Goal: Task Accomplishment & Management: Manage account settings

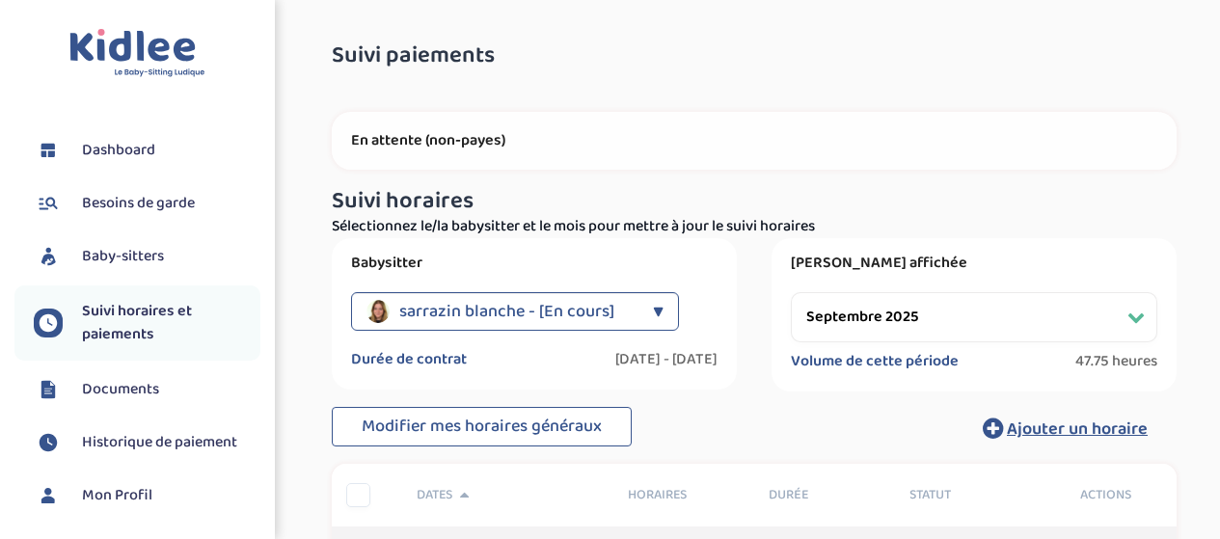
select select "septembre 2025"
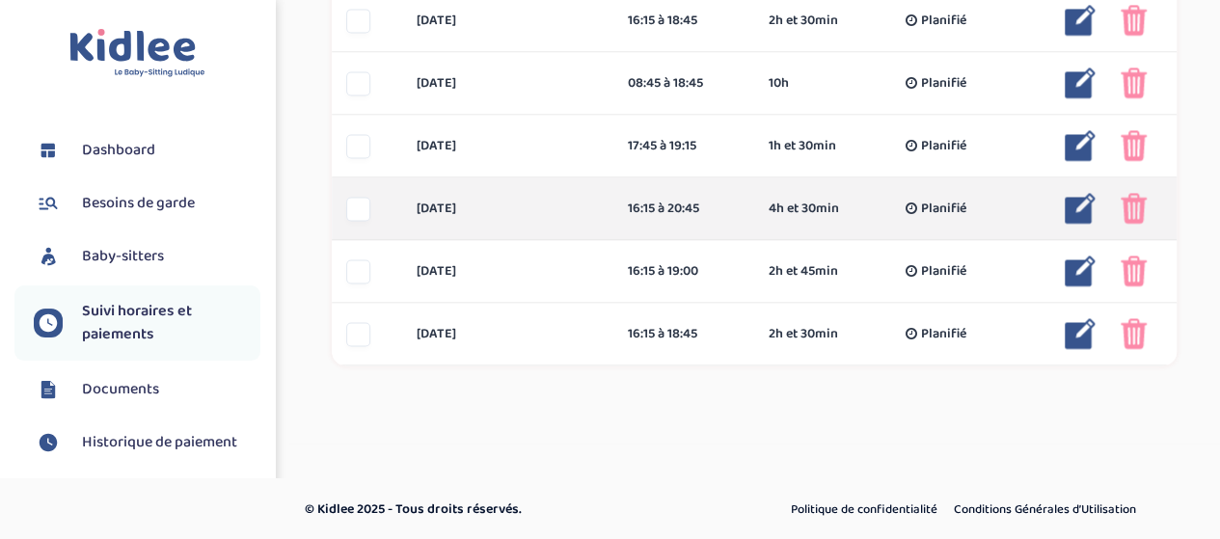
click at [1143, 213] on img at bounding box center [1134, 208] width 26 height 31
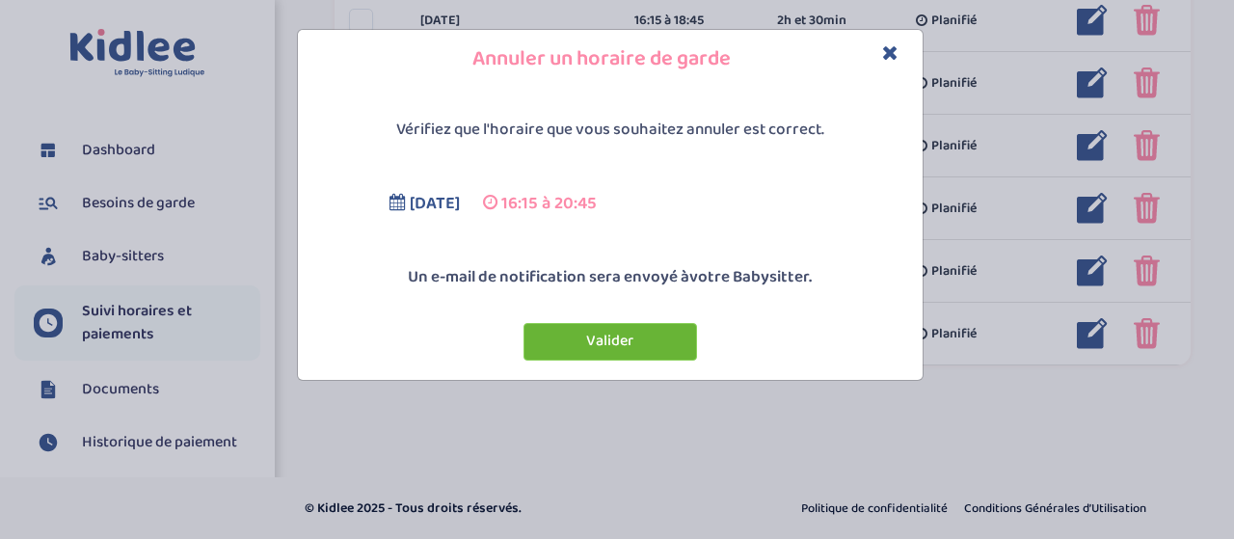
click at [617, 333] on button "Valider" at bounding box center [611, 342] width 174 height 38
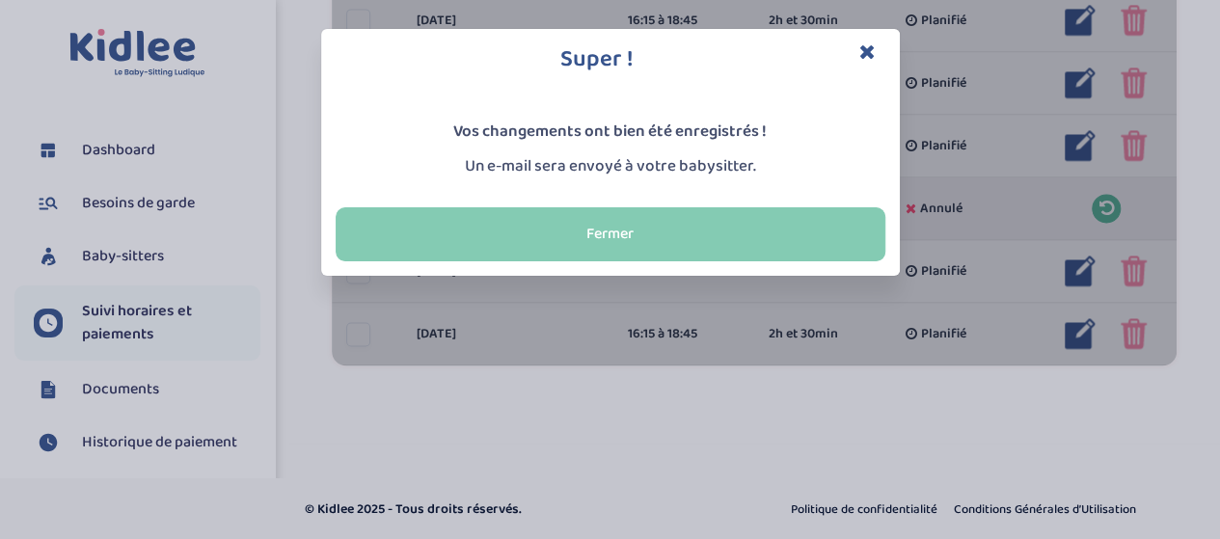
click at [596, 221] on button "Fermer" at bounding box center [611, 234] width 550 height 54
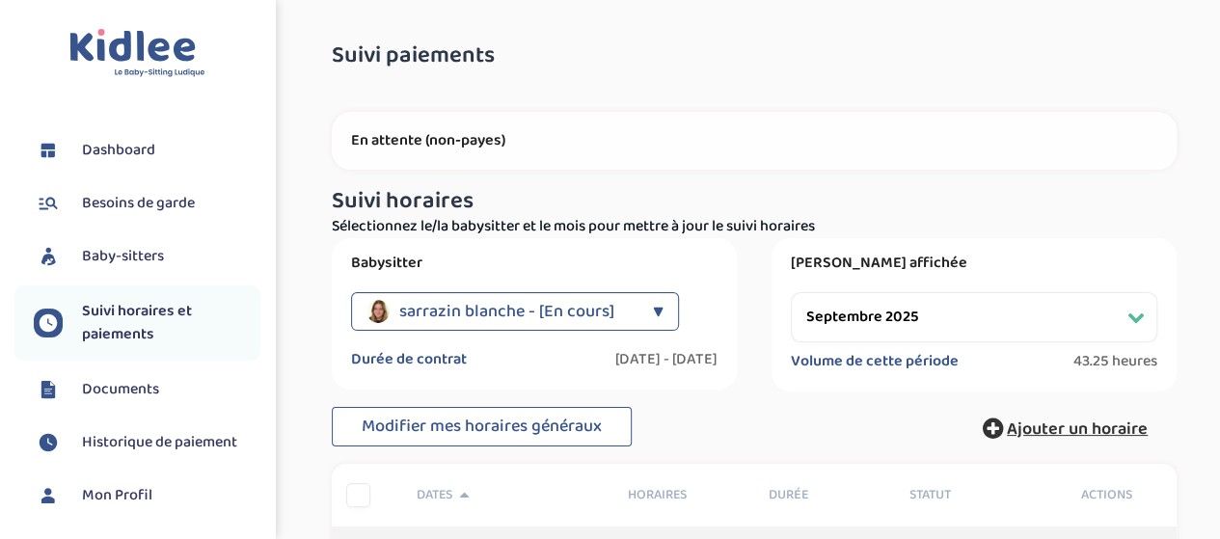
click at [1065, 430] on span "Ajouter un horaire" at bounding box center [1077, 429] width 141 height 27
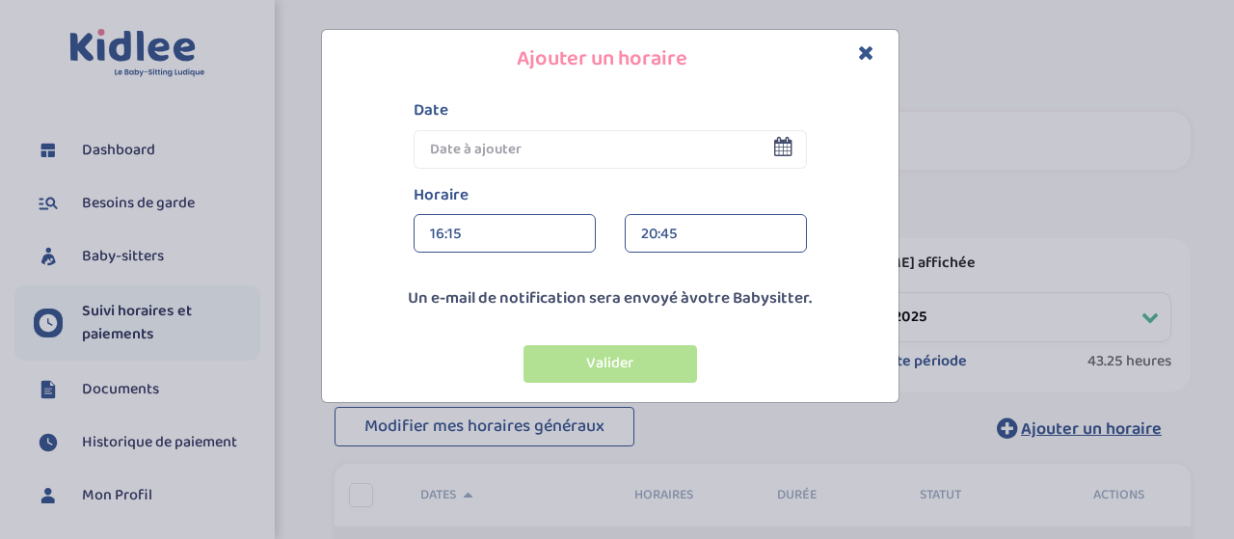
click at [504, 144] on input "text" at bounding box center [610, 149] width 393 height 39
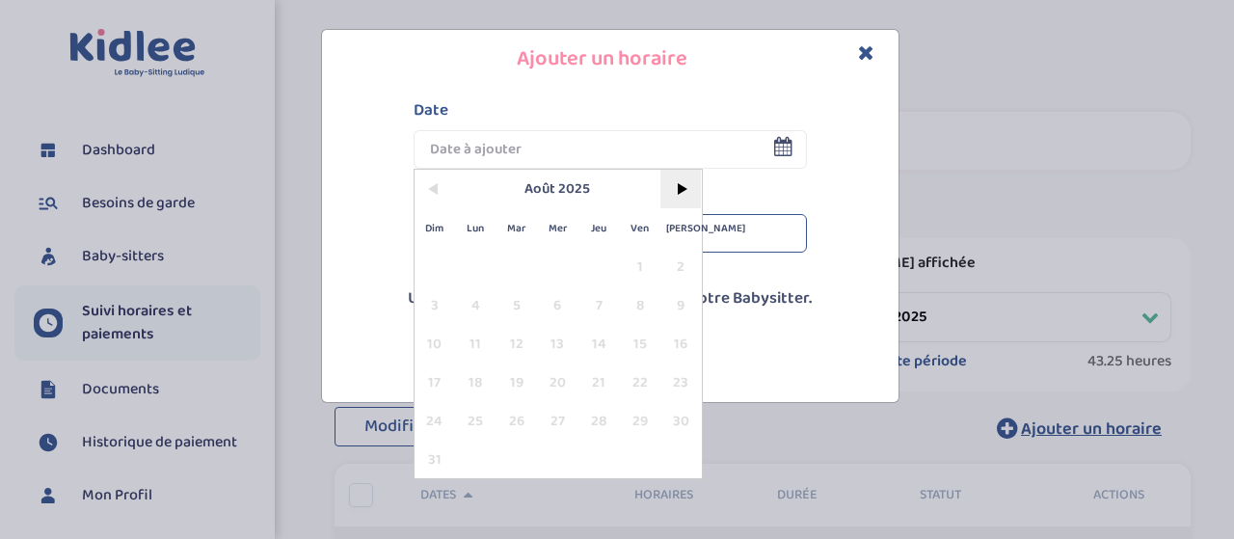
click at [683, 188] on span ">" at bounding box center [681, 189] width 41 height 39
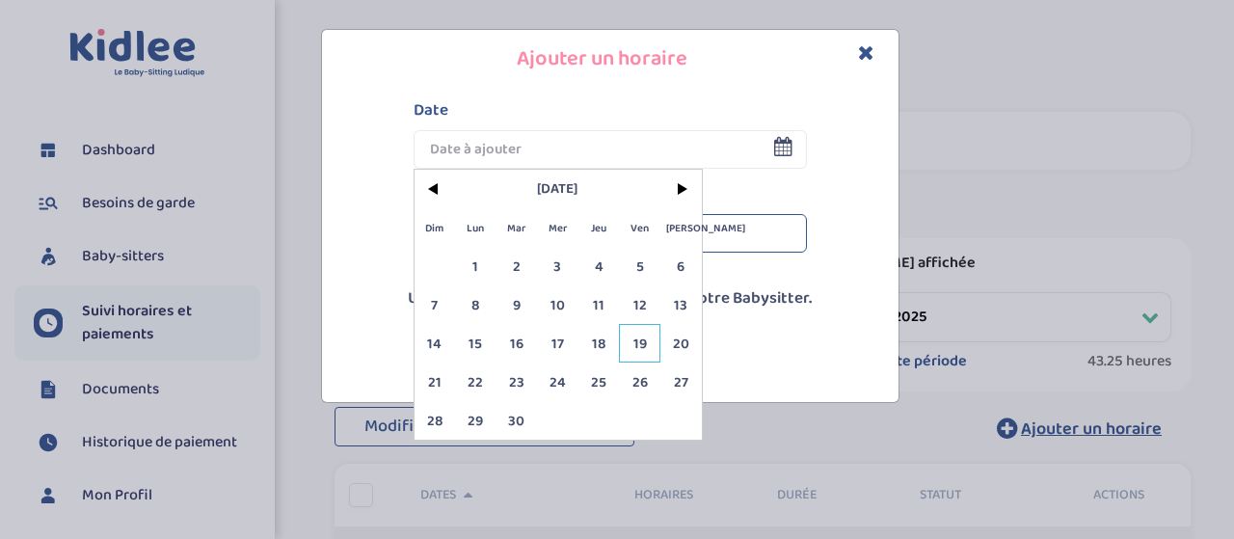
click at [646, 338] on span "19" at bounding box center [639, 343] width 41 height 39
type input "[DATE]"
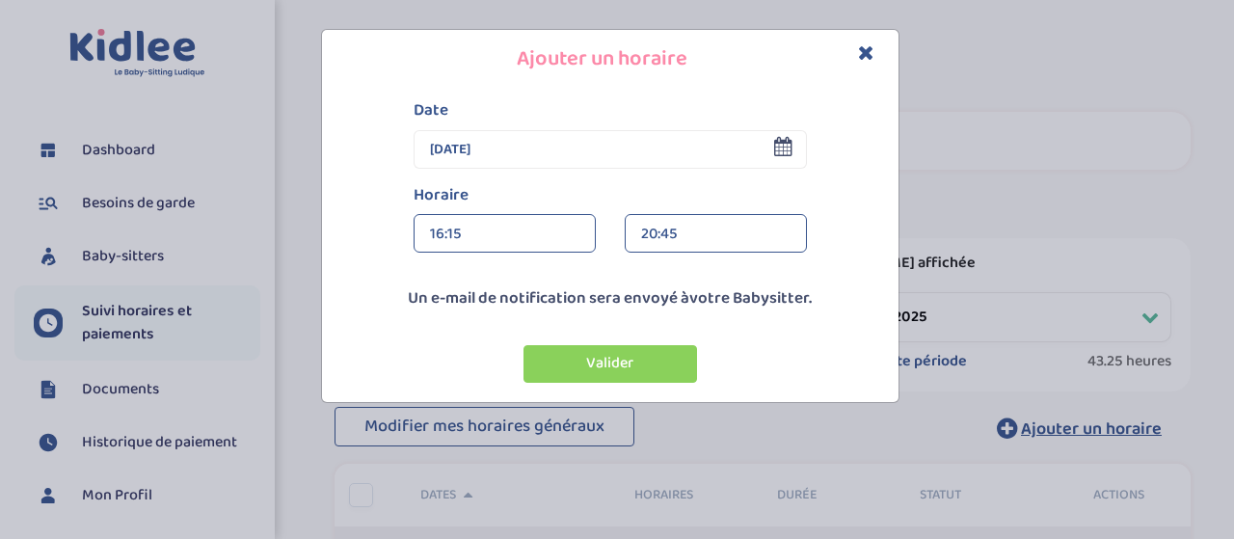
click at [509, 234] on div "16:15" at bounding box center [504, 234] width 149 height 39
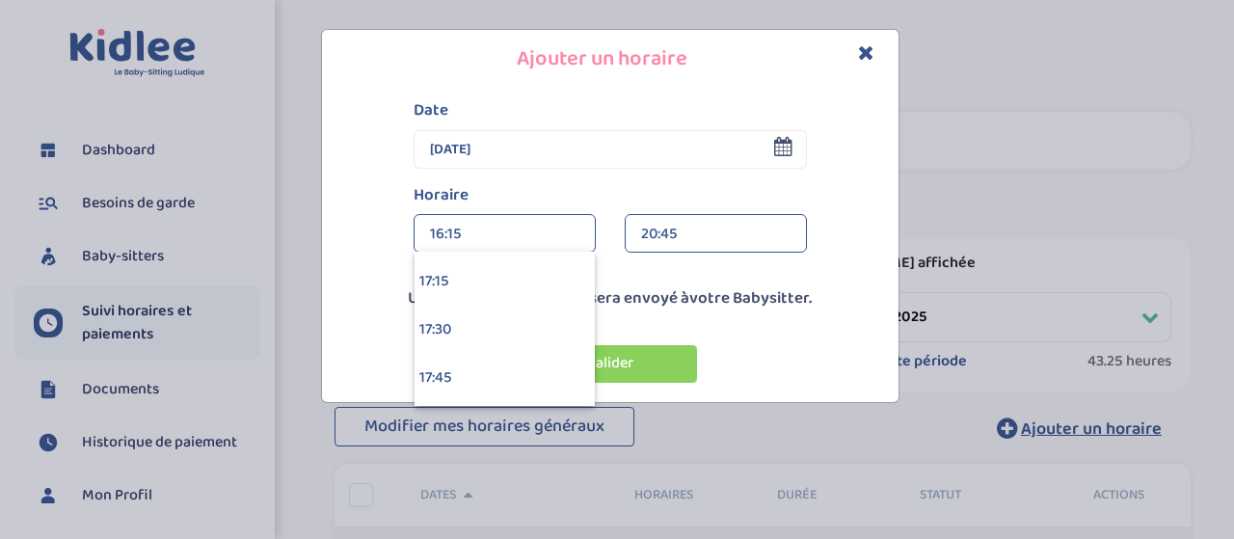
scroll to position [3377, 0]
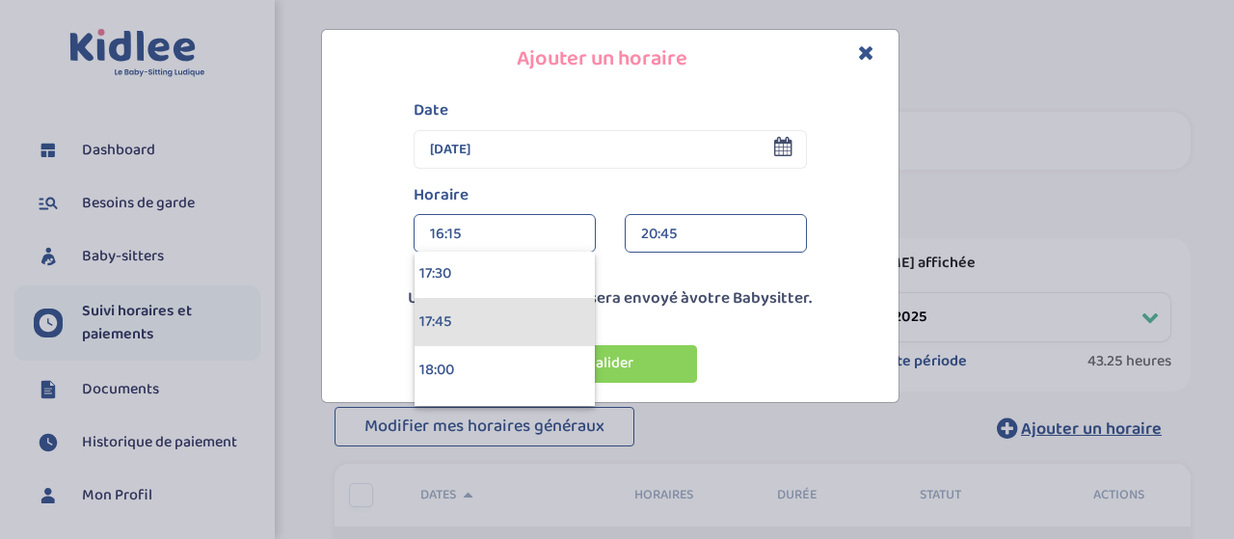
drag, startPoint x: 532, startPoint y: 327, endPoint x: 629, endPoint y: 277, distance: 108.7
click at [532, 326] on div "17:45" at bounding box center [505, 322] width 180 height 48
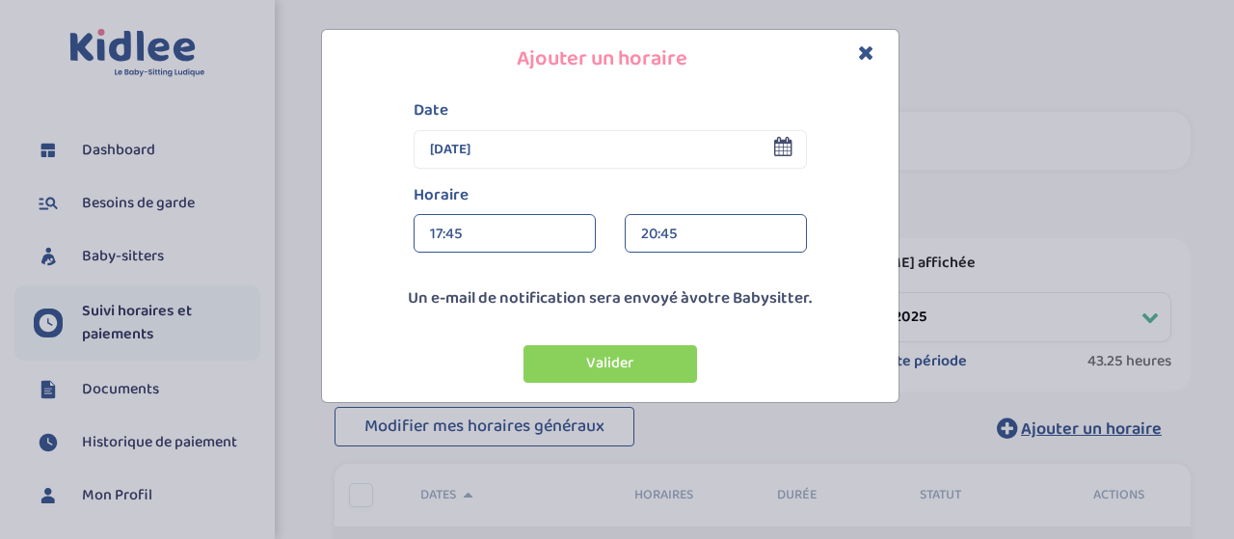
click at [690, 230] on div "20:45" at bounding box center [715, 234] width 149 height 39
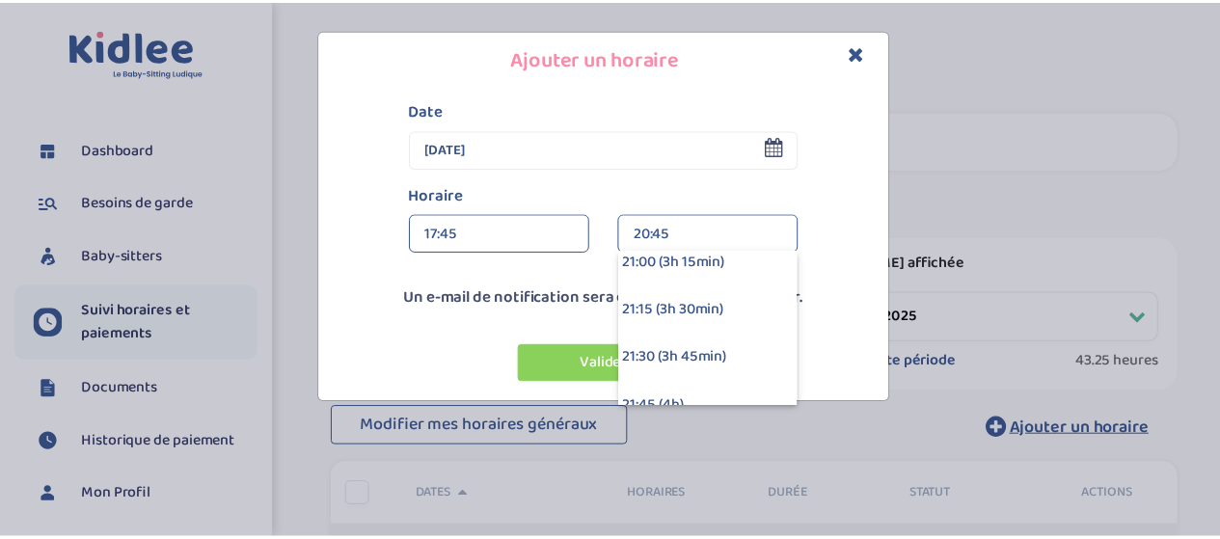
scroll to position [579, 0]
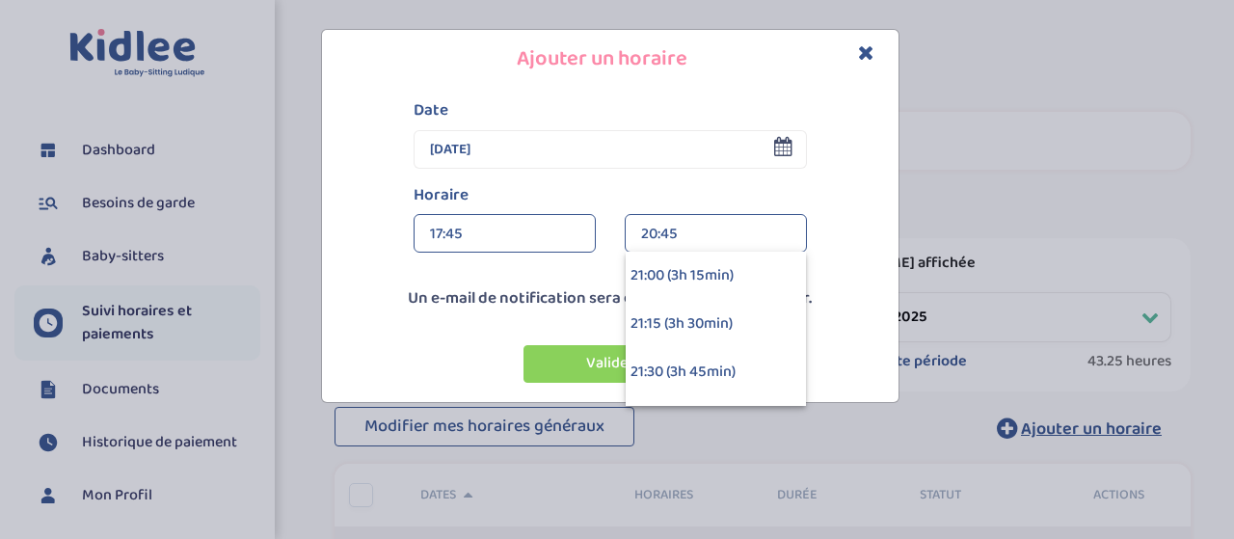
click at [684, 281] on div "21:00 (3h 15min)" at bounding box center [716, 276] width 180 height 48
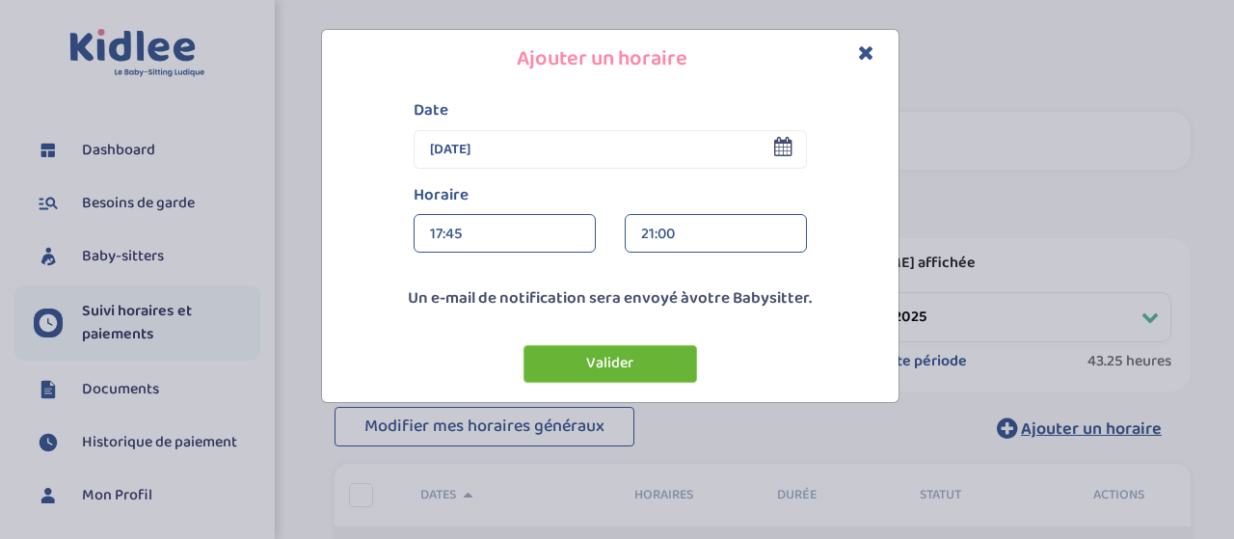
click at [634, 366] on button "Valider" at bounding box center [611, 364] width 174 height 38
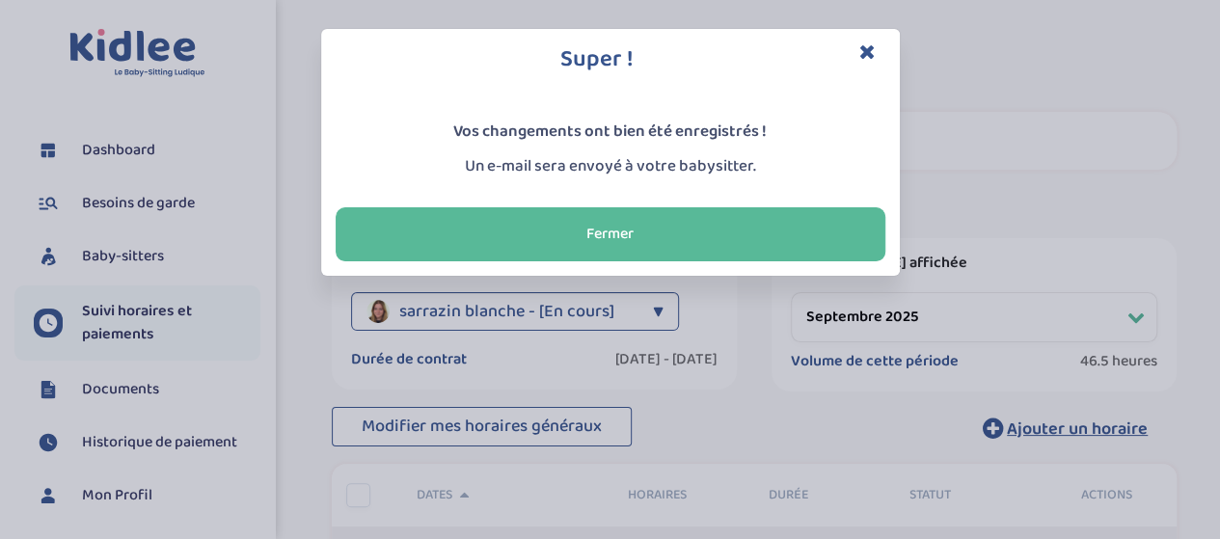
drag, startPoint x: 618, startPoint y: 242, endPoint x: 626, endPoint y: 255, distance: 14.7
click at [618, 244] on button "Fermer" at bounding box center [611, 234] width 550 height 54
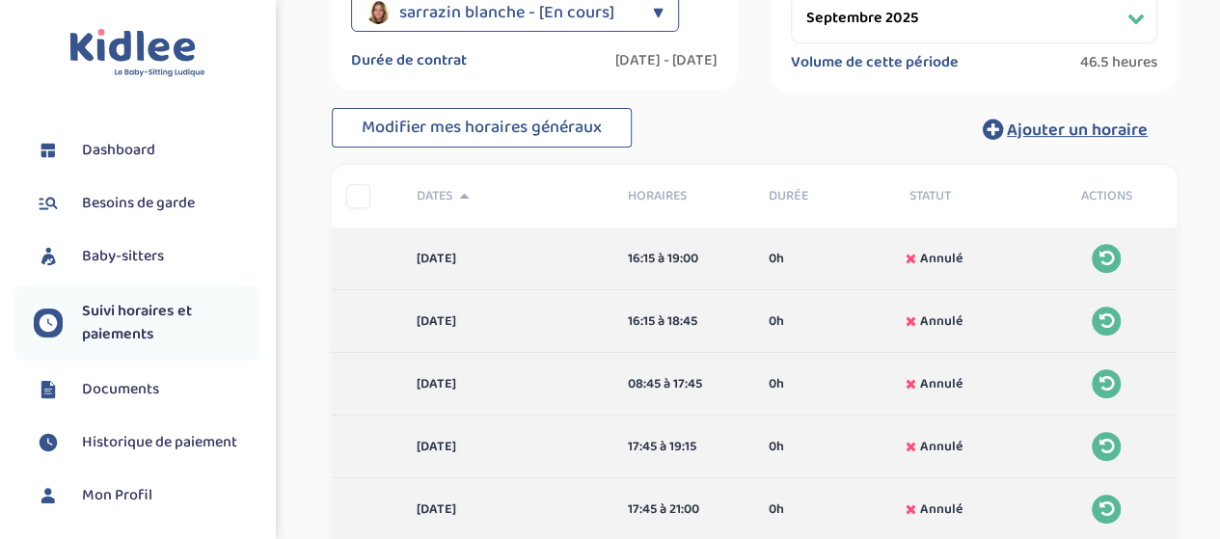
scroll to position [0, 0]
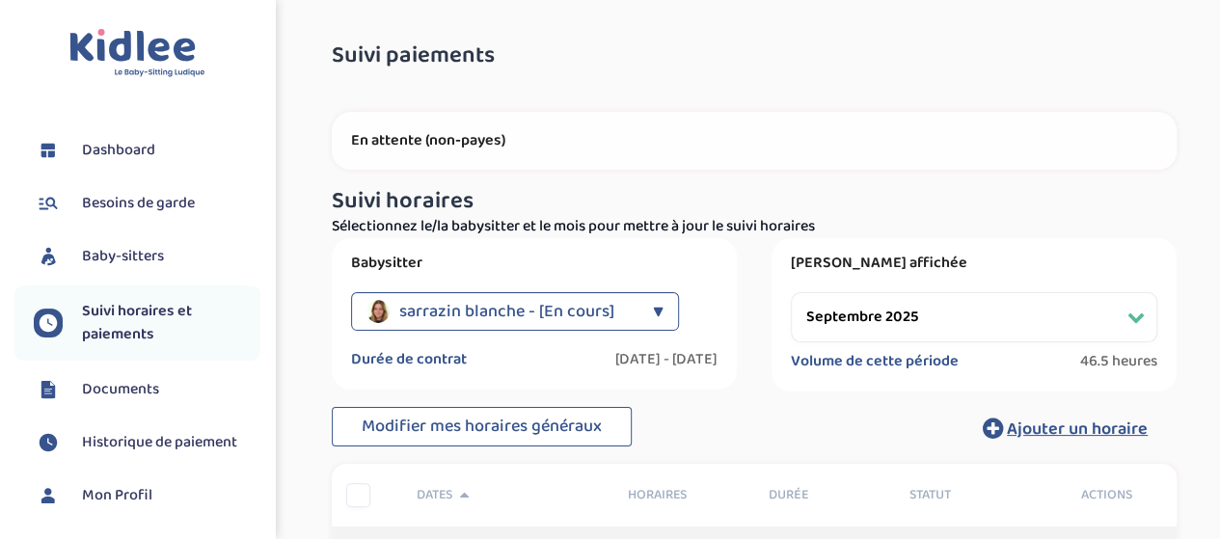
click at [920, 335] on select "Filtrer par mois [DATE] [DATE] [DATE] [DATE] [DATE] [DATE] [DATE] [DATE] [DATE]…" at bounding box center [974, 317] width 366 height 50
click at [791, 292] on select "Filtrer par mois [DATE] [DATE] [DATE] [DATE] [DATE] [DATE] [DATE] [DATE] [DATE]…" at bounding box center [974, 317] width 366 height 50
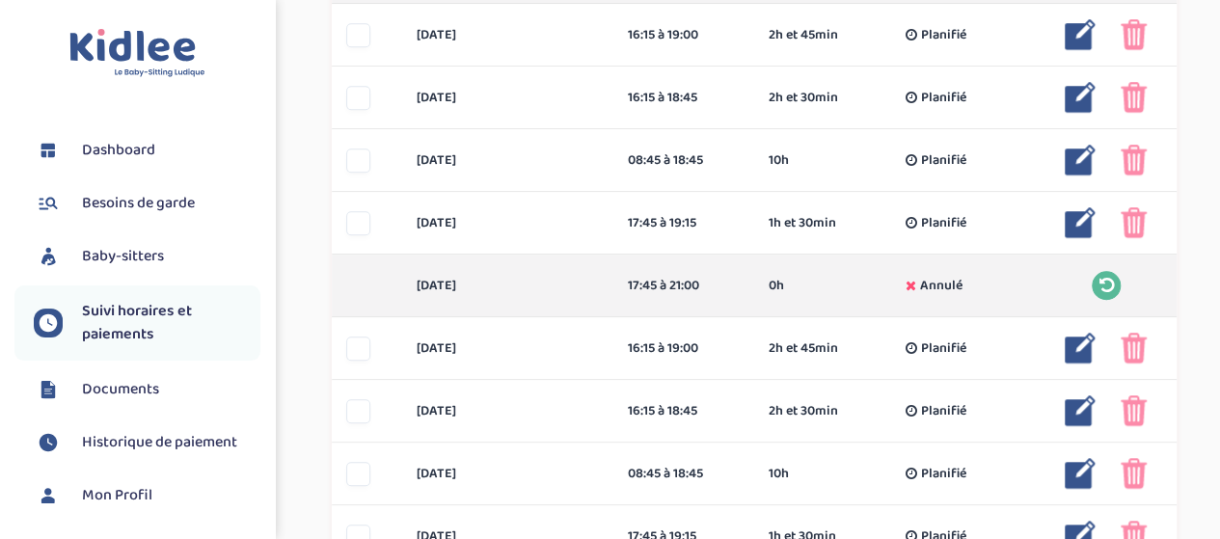
scroll to position [771, 0]
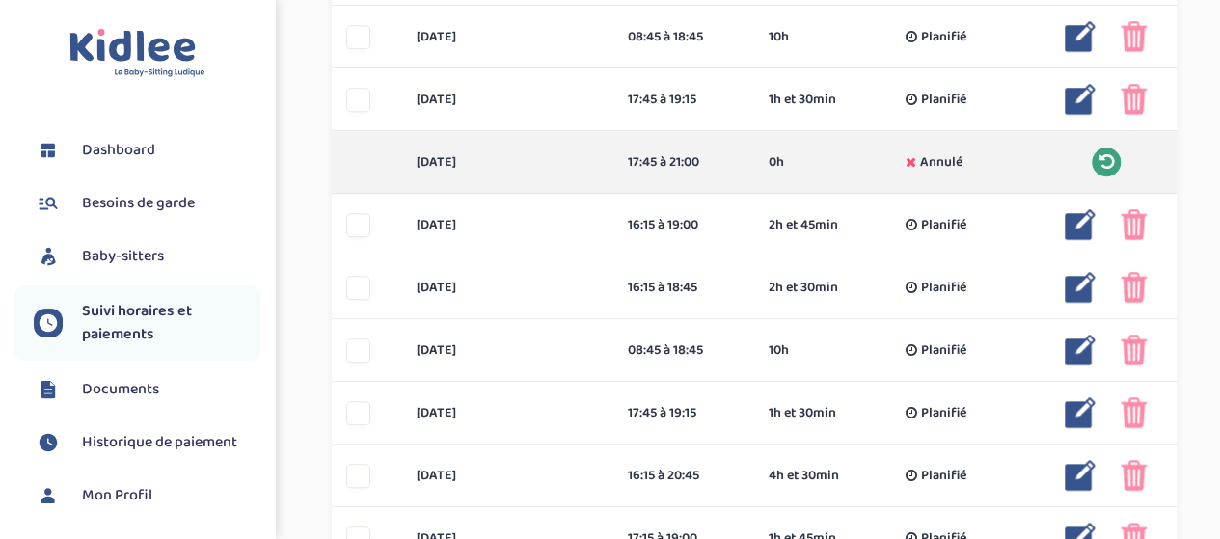
click at [1105, 165] on icon at bounding box center [1105, 161] width 14 height 17
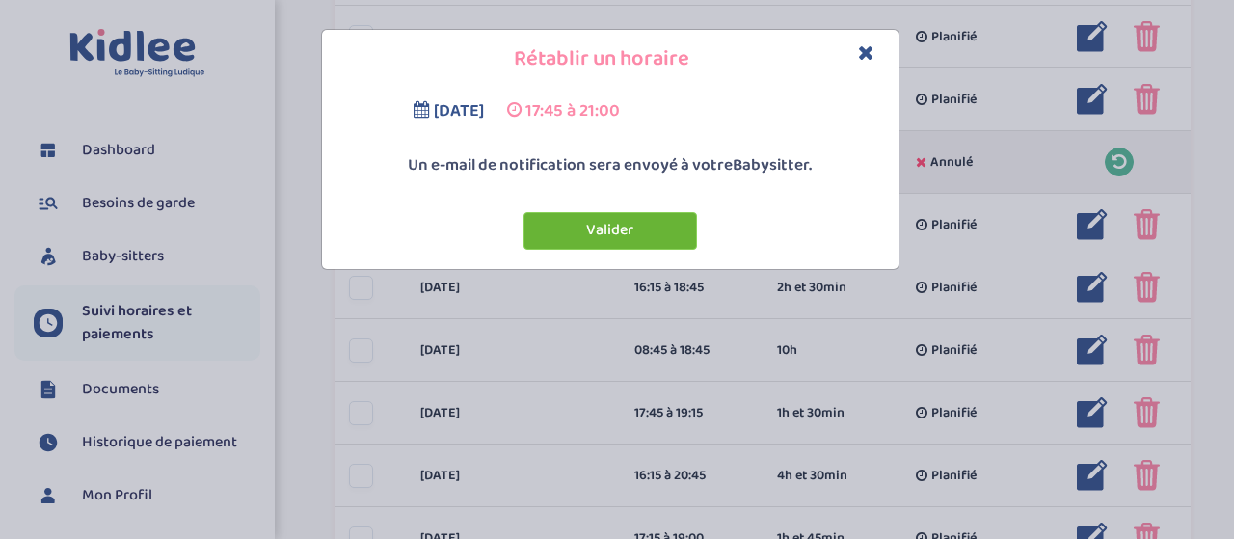
click at [623, 232] on button "Valider" at bounding box center [611, 231] width 174 height 38
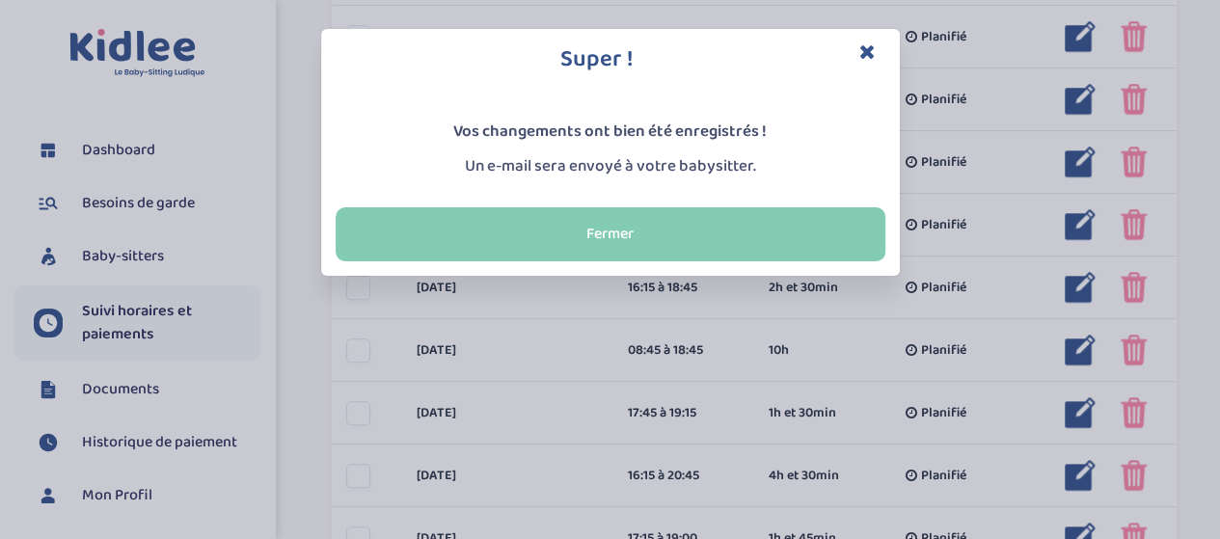
click at [646, 235] on button "Fermer" at bounding box center [611, 234] width 550 height 54
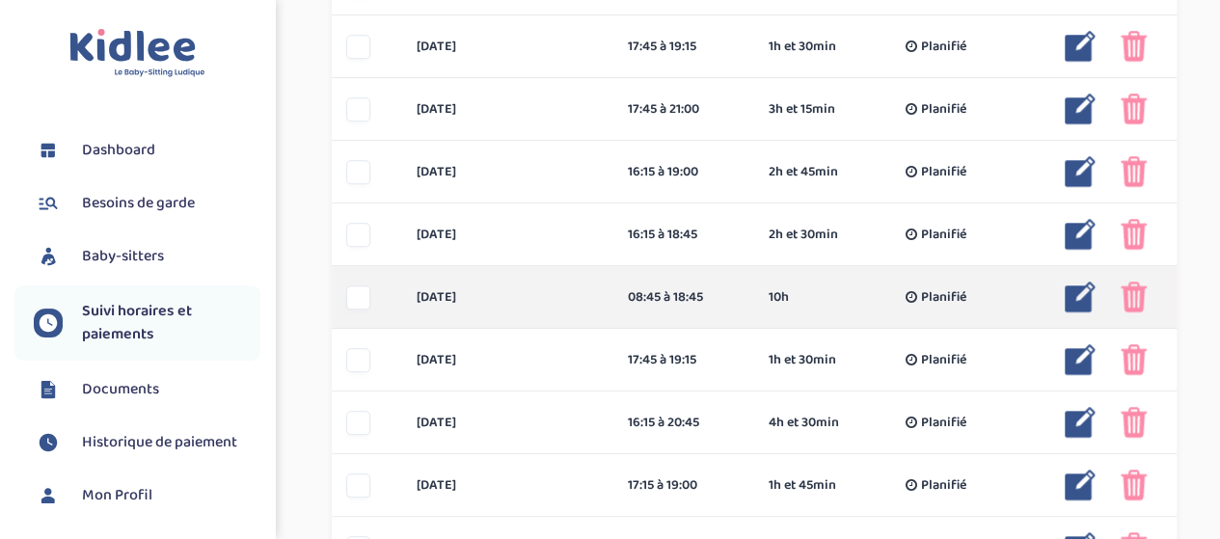
scroll to position [868, 0]
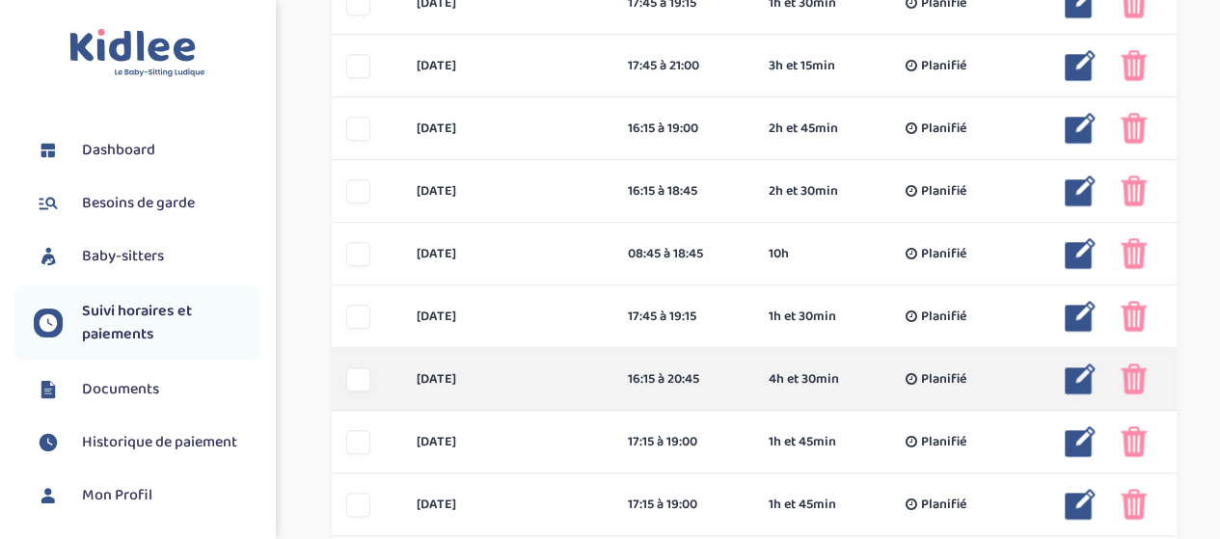
click at [1137, 375] on img at bounding box center [1134, 379] width 26 height 31
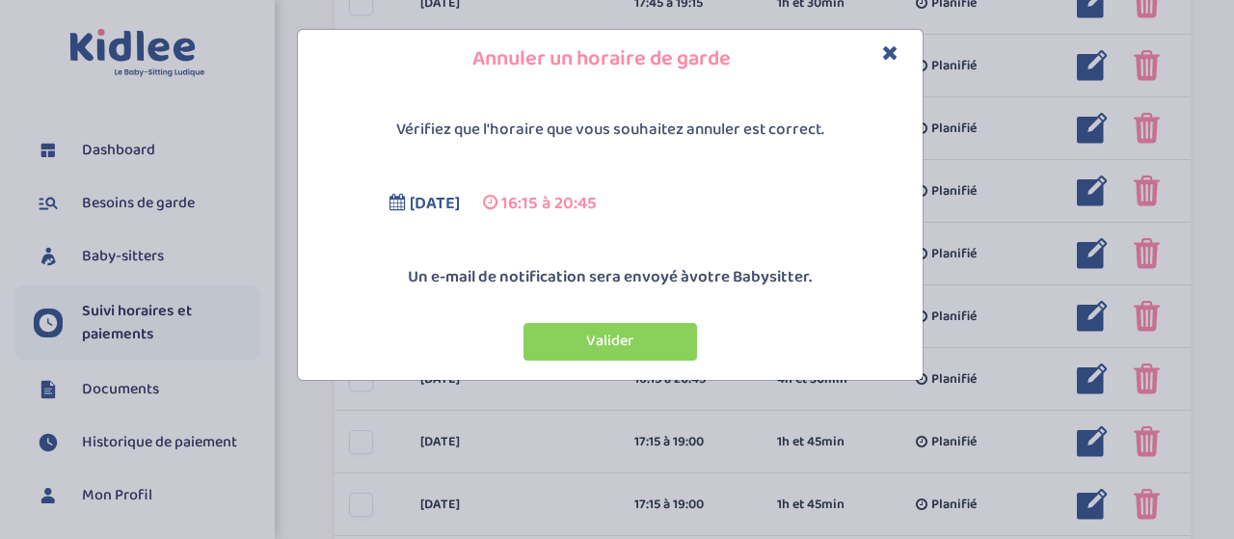
click at [587, 335] on button "Valider" at bounding box center [611, 342] width 174 height 38
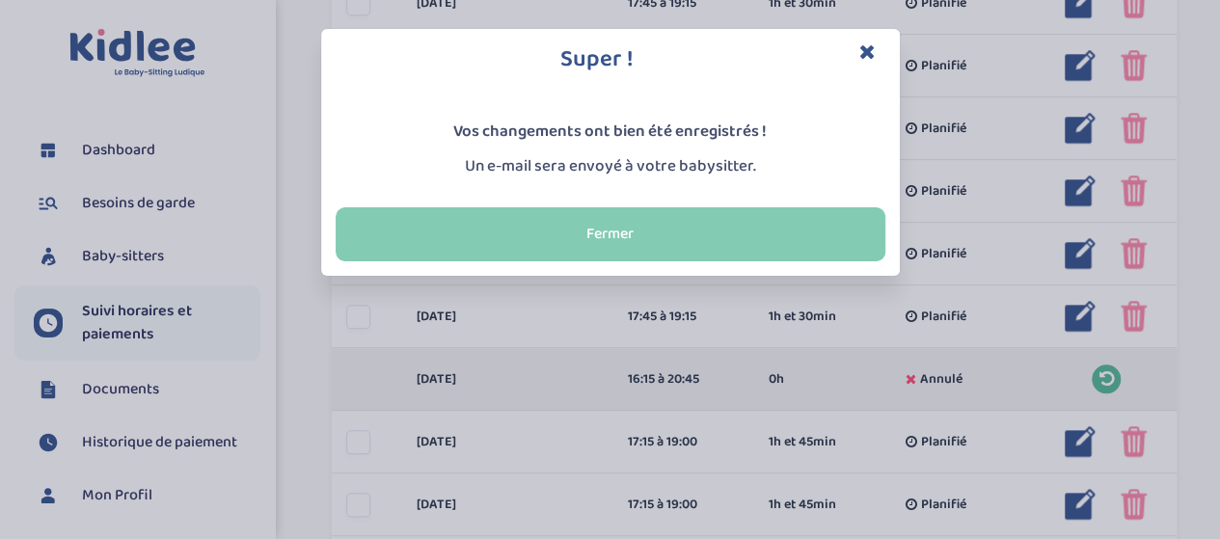
click at [554, 233] on button "Fermer" at bounding box center [611, 234] width 550 height 54
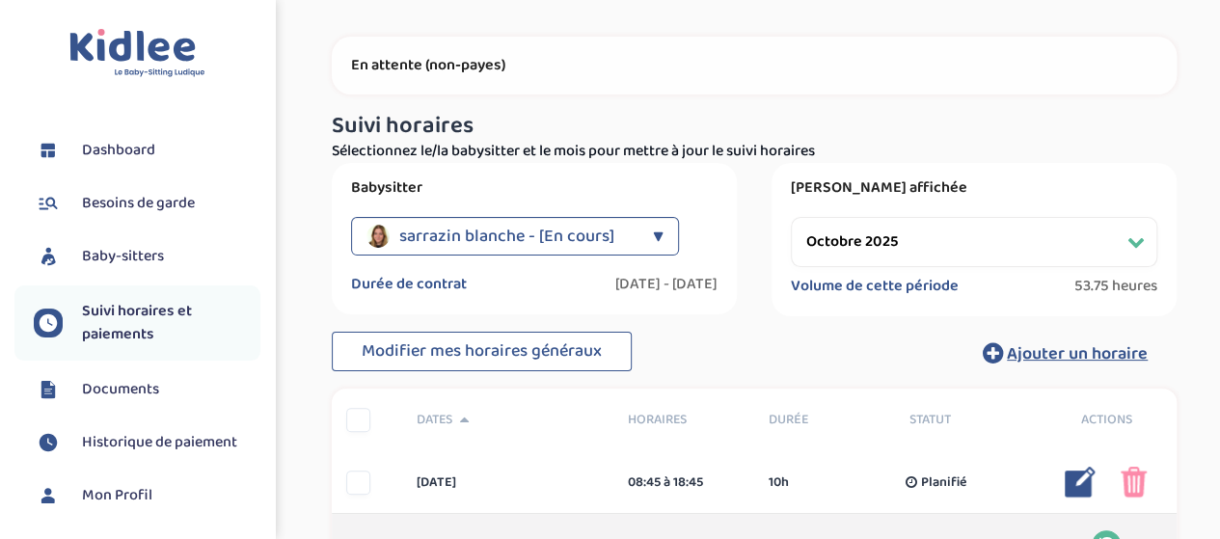
scroll to position [65, 0]
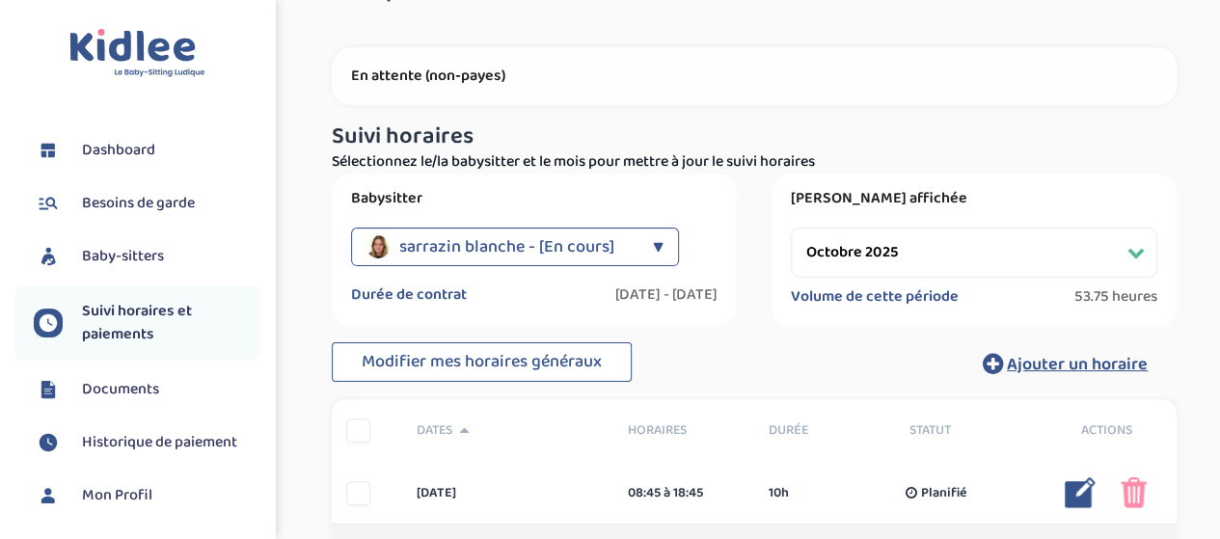
click at [1086, 263] on select "Filtrer par mois [DATE] [DATE] [DATE] [DATE] [DATE] [DATE] [DATE] [DATE] [DATE]…" at bounding box center [974, 253] width 366 height 50
select select "novembre 2025"
click at [791, 228] on select "Filtrer par mois [DATE] [DATE] [DATE] [DATE] [DATE] [DATE] [DATE] [DATE] [DATE]…" at bounding box center [974, 253] width 366 height 50
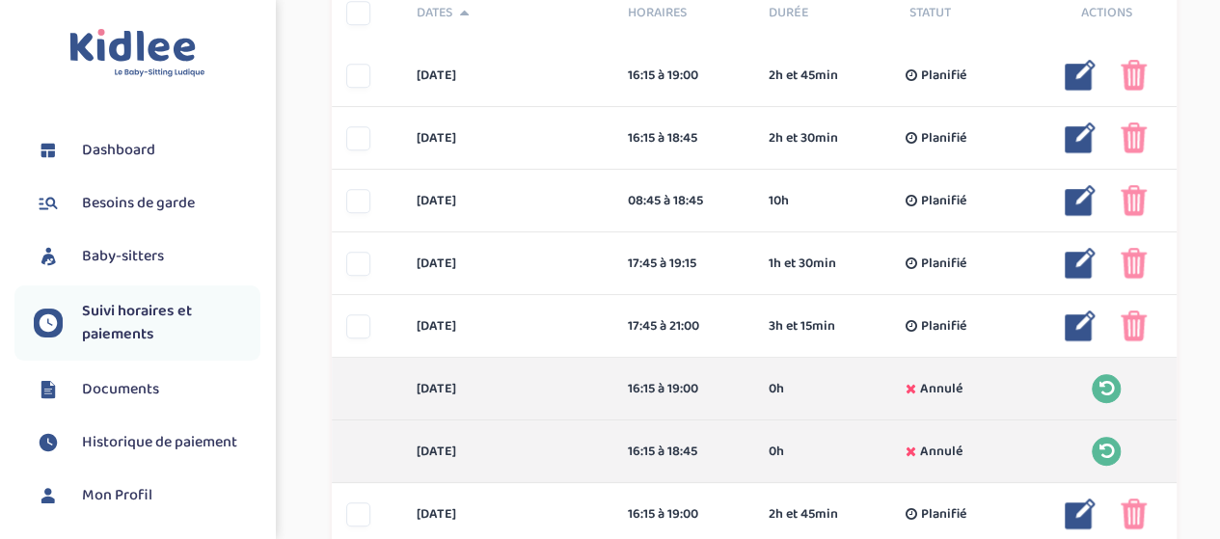
scroll to position [0, 0]
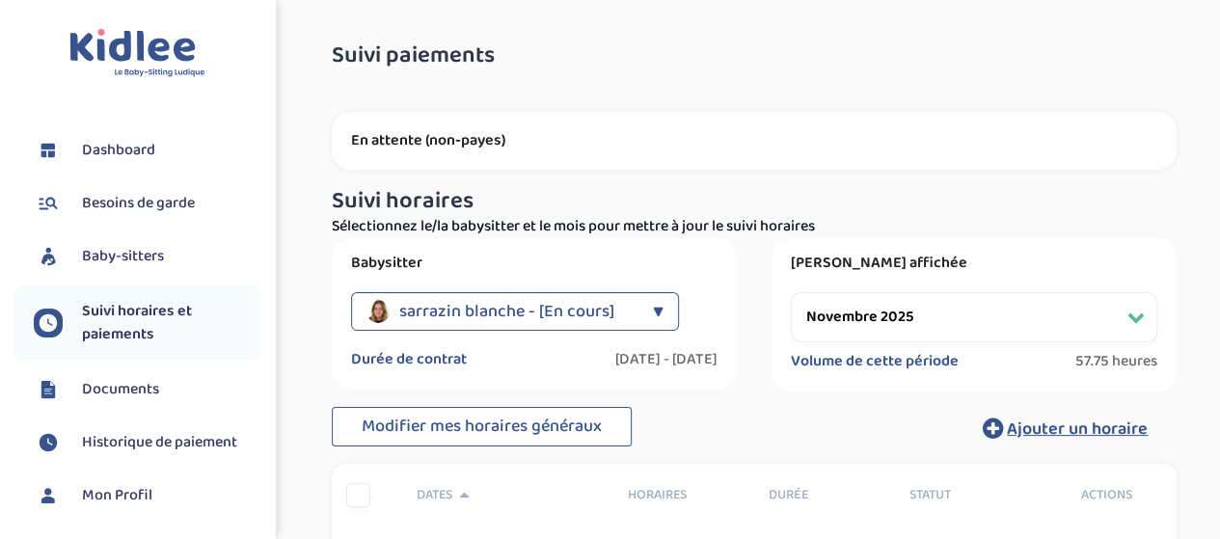
click at [458, 138] on p "En attente (non-payes)" at bounding box center [754, 140] width 806 height 19
click at [615, 362] on label "[DATE] - [DATE]" at bounding box center [666, 359] width 102 height 19
